Goal: Information Seeking & Learning: Learn about a topic

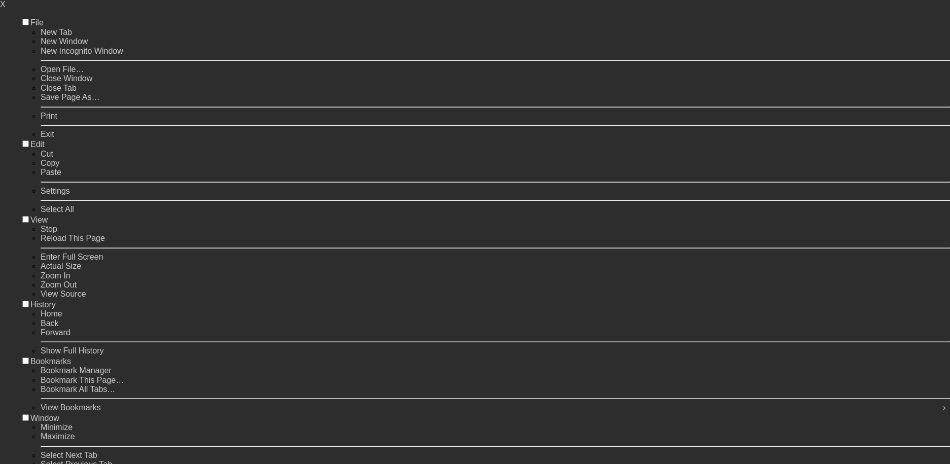
scroll to position [548, 0]
click at [488, 150] on div "Diagrammatic Reasoning assessments" at bounding box center [475, 135] width 426 height 28
click at [352, 73] on link "Diagrammatic Reasoning set 2" at bounding box center [364, 68] width 111 height 10
click at [489, 185] on input "Start" at bounding box center [474, 174] width 197 height 19
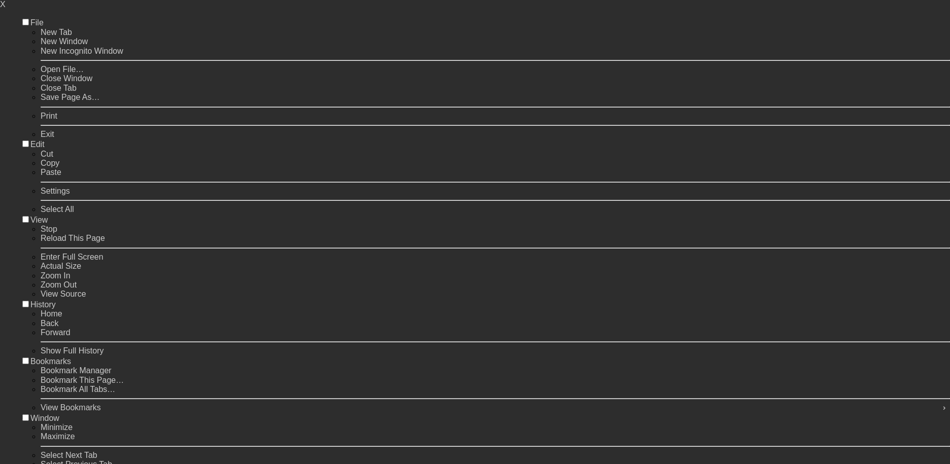
scroll to position [87, 0]
click at [429, 204] on div "Bachelor's degree" at bounding box center [475, 198] width 379 height 12
click at [329, 216] on label "Master's degree" at bounding box center [326, 210] width 56 height 12
click at [294, 214] on input "Master's degree" at bounding box center [290, 209] width 8 height 10
radio input "true"
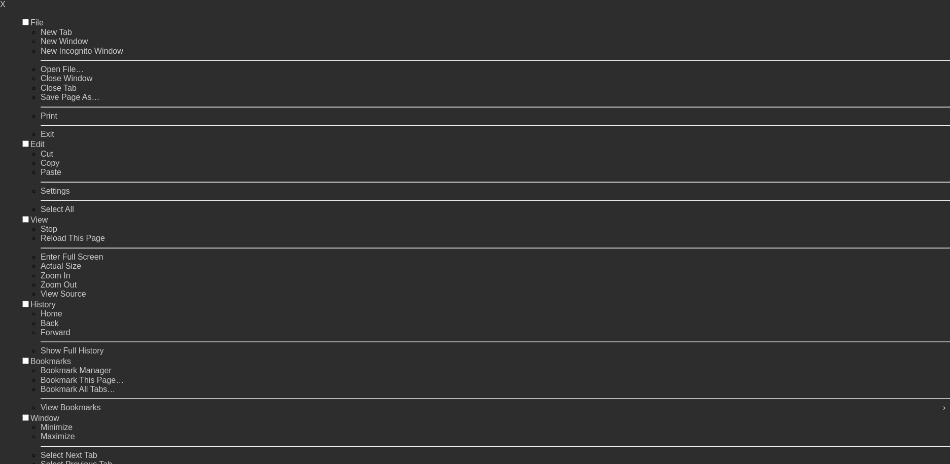
click at [509, 402] on input "Start" at bounding box center [474, 391] width 197 height 19
click at [521, 262] on icon "? ? ?" at bounding box center [475, 164] width 409 height 215
click at [404, 260] on rect at bounding box center [405, 245] width 30 height 30
click at [518, 257] on text "?" at bounding box center [514, 247] width 8 height 20
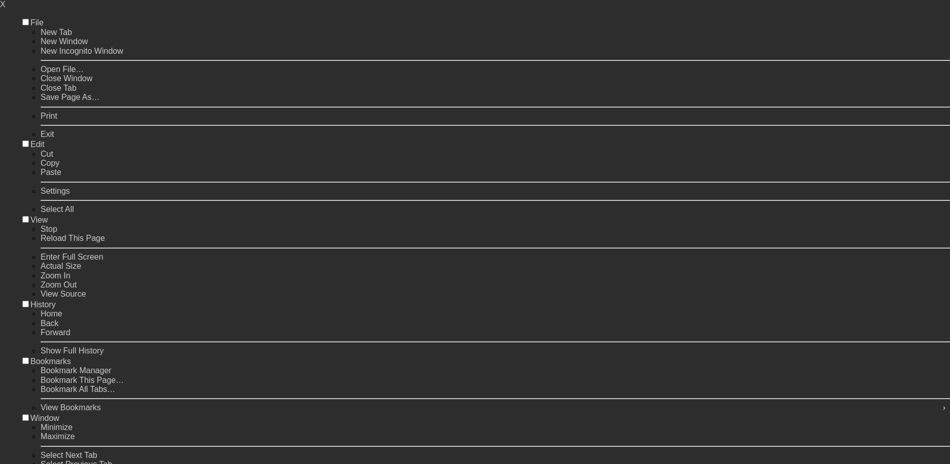
click at [456, 251] on rect at bounding box center [459, 248] width 6 height 6
click at [405, 260] on rect at bounding box center [405, 245] width 30 height 30
click at [349, 256] on polygon at bounding box center [351, 245] width 37 height 37
click at [372, 348] on polygon at bounding box center [377, 333] width 34 height 34
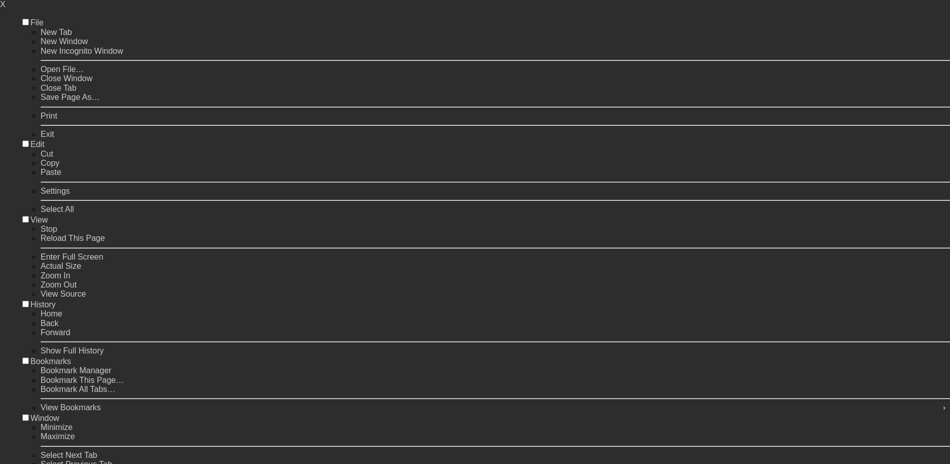
click at [377, 321] on input "radio" at bounding box center [380, 317] width 7 height 7
radio input "true"
click at [563, 205] on icon "? ? ?" at bounding box center [475, 103] width 409 height 215
click at [470, 397] on button "Next Question" at bounding box center [475, 385] width 307 height 21
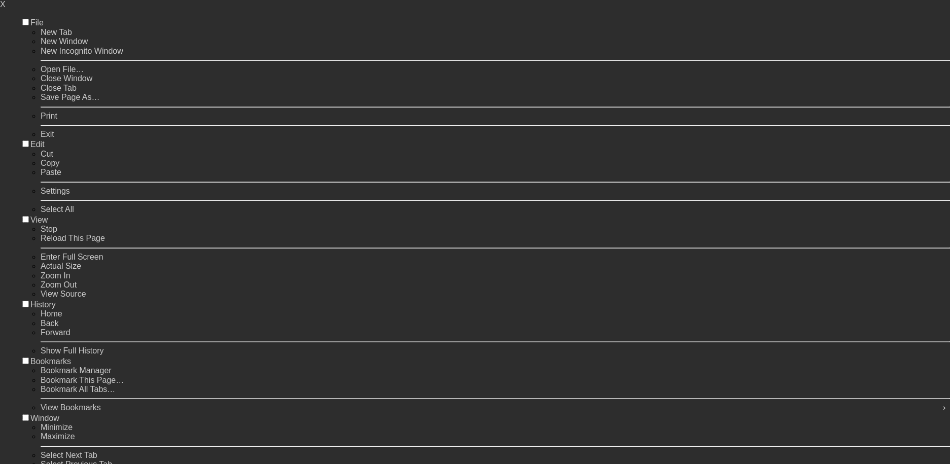
click at [414, 415] on icon at bounding box center [377, 389] width 152 height 51
click at [384, 377] on input "radio" at bounding box center [380, 373] width 7 height 7
radio input "true"
click at [576, 265] on icon "? ? ?" at bounding box center [475, 159] width 409 height 215
click at [483, 452] on button "Next Question" at bounding box center [475, 441] width 307 height 21
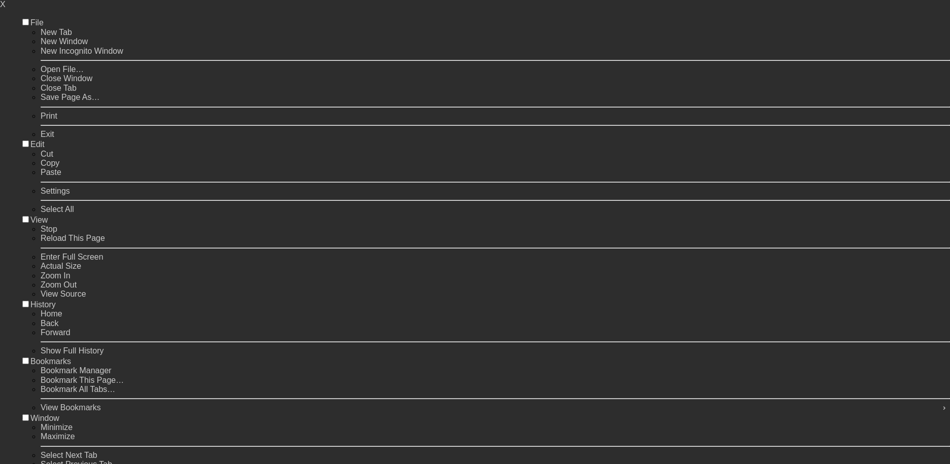
scroll to position [0, 0]
